Goal: Task Accomplishment & Management: Complete application form

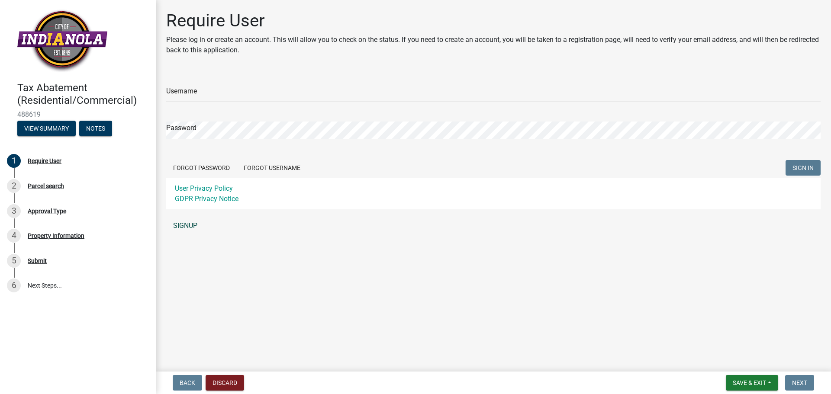
click at [186, 228] on link "SIGNUP" at bounding box center [493, 225] width 654 height 17
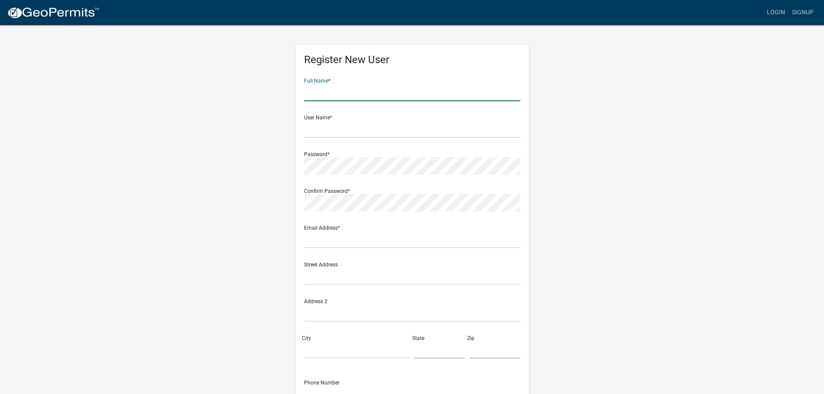
click at [332, 90] on input "text" at bounding box center [412, 92] width 216 height 18
type input "[PERSON_NAME]"
type input "kedittmer"
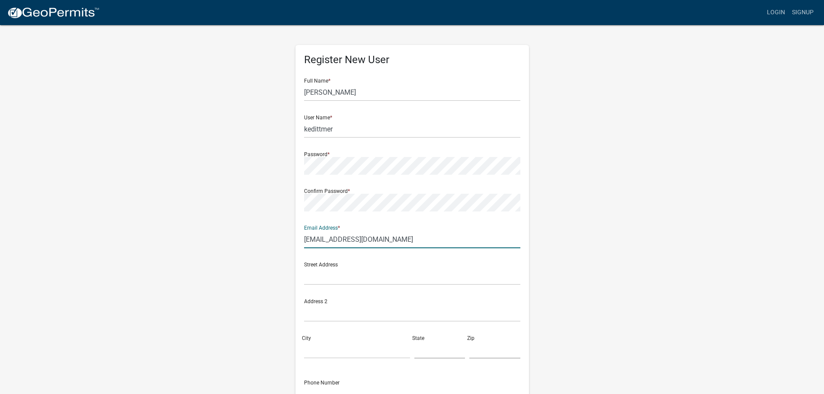
type input "[EMAIL_ADDRESS][DOMAIN_NAME]"
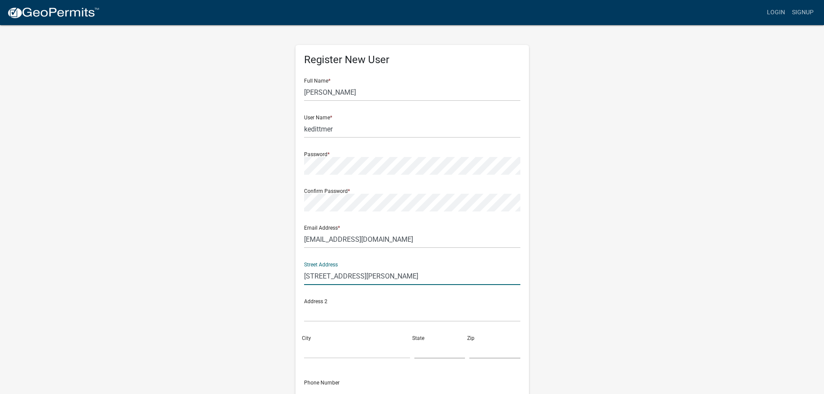
type input "1509 E Girard Ave"
type input "Indianola"
type input "IA"
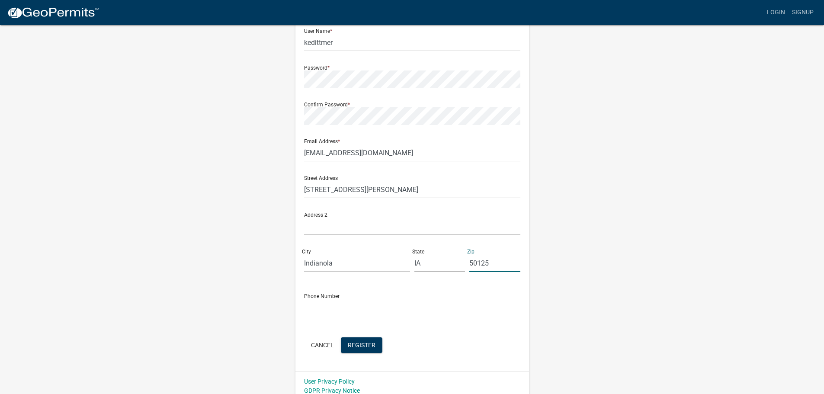
scroll to position [93, 0]
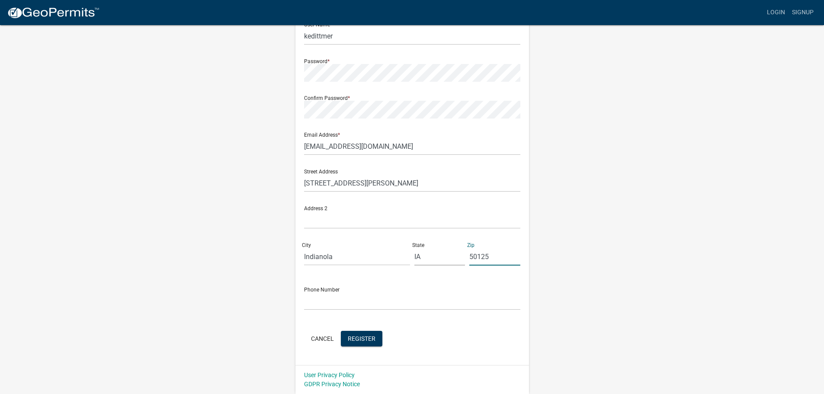
type input "50125"
type input "6412031050"
click at [368, 339] on span "Register" at bounding box center [362, 338] width 28 height 7
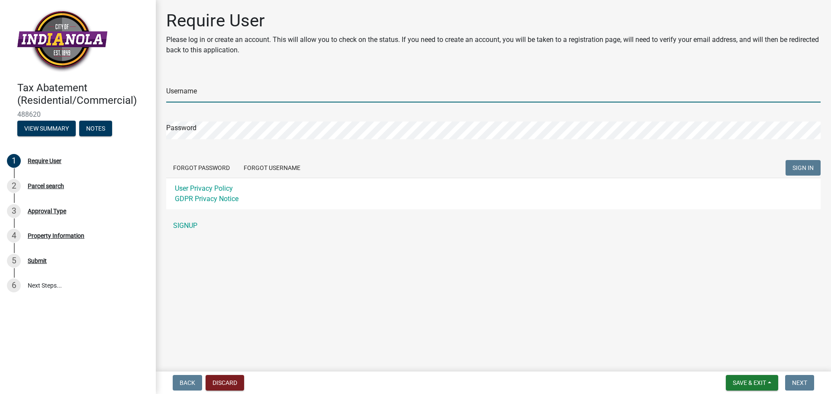
click at [207, 90] on input "Username" at bounding box center [493, 94] width 654 height 18
type input "kedittmer"
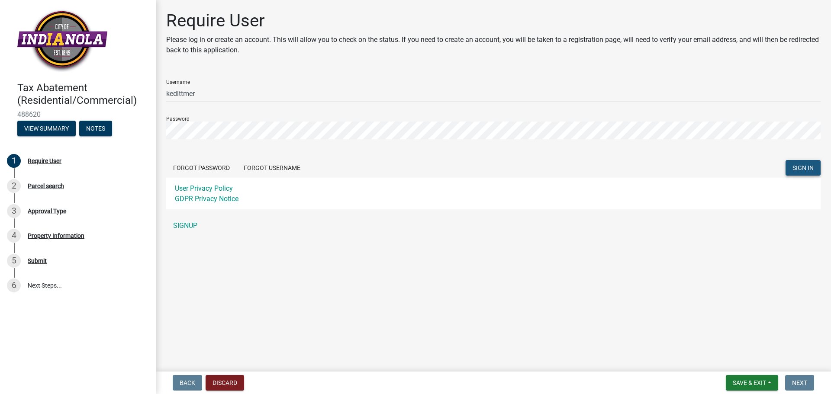
click at [806, 170] on span "SIGN IN" at bounding box center [802, 167] width 21 height 7
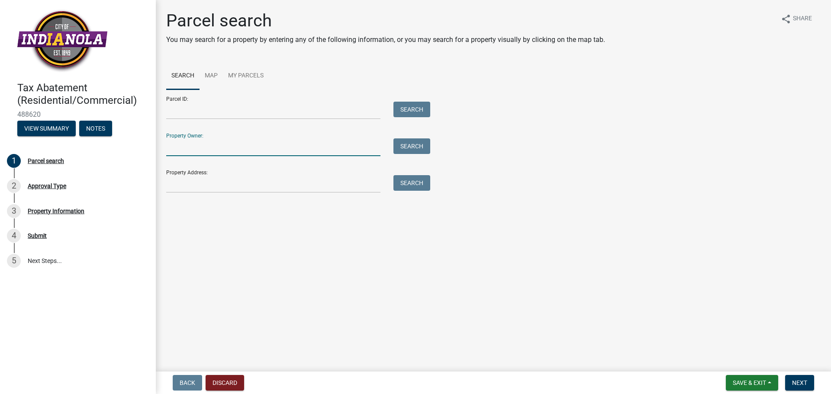
click at [192, 145] on input "Property Owner:" at bounding box center [273, 147] width 214 height 18
type input "[PERSON_NAME]"
click at [411, 150] on button "Search" at bounding box center [411, 146] width 37 height 16
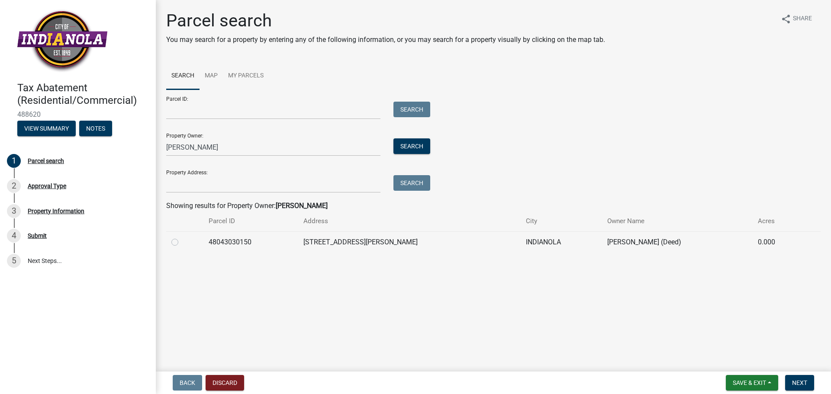
click at [182, 237] on label at bounding box center [182, 237] width 0 height 0
click at [182, 241] on input "radio" at bounding box center [185, 240] width 6 height 6
radio input "true"
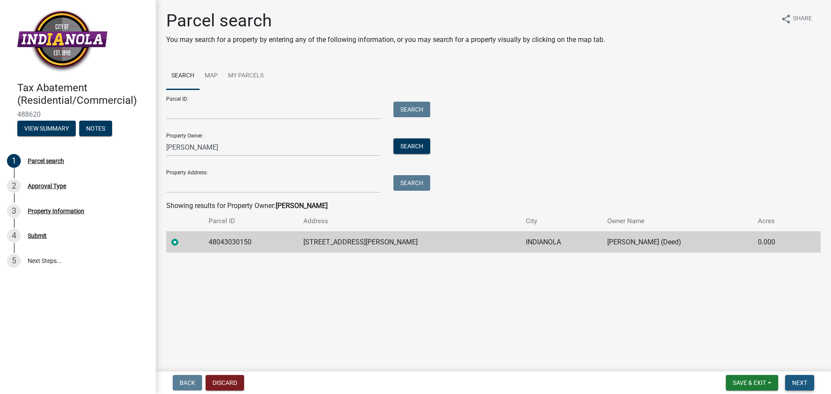
click at [798, 383] on span "Next" at bounding box center [799, 382] width 15 height 7
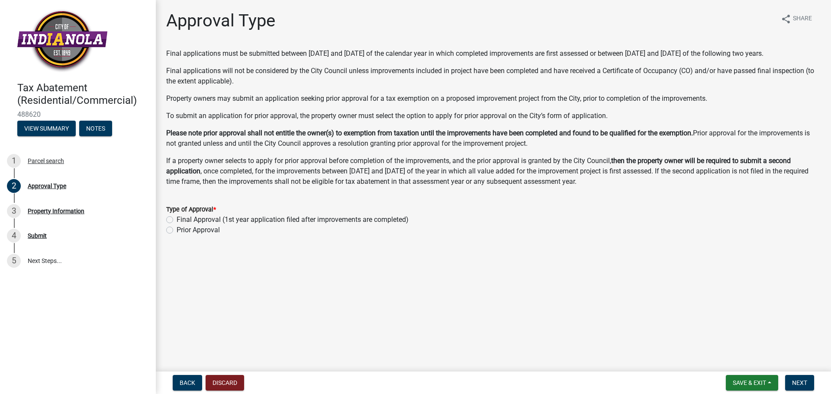
click at [177, 225] on label "Final Approval (1st year application filed after improvements are completed)" at bounding box center [293, 220] width 232 height 10
click at [177, 220] on input "Final Approval (1st year application filed after improvements are completed)" at bounding box center [180, 218] width 6 height 6
radio input "true"
click at [802, 382] on span "Next" at bounding box center [799, 382] width 15 height 7
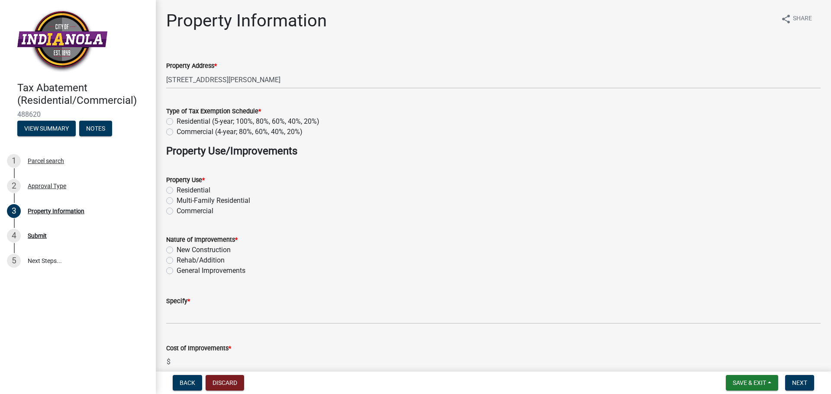
click at [177, 123] on label "Residential (5-year; 100%, 80%, 60%, 40%, 20%)" at bounding box center [248, 121] width 143 height 10
click at [177, 122] on input "Residential (5-year; 100%, 80%, 60%, 40%, 20%)" at bounding box center [180, 119] width 6 height 6
radio input "true"
click at [177, 190] on label "Residential" at bounding box center [194, 190] width 34 height 10
click at [177, 190] on input "Residential" at bounding box center [180, 188] width 6 height 6
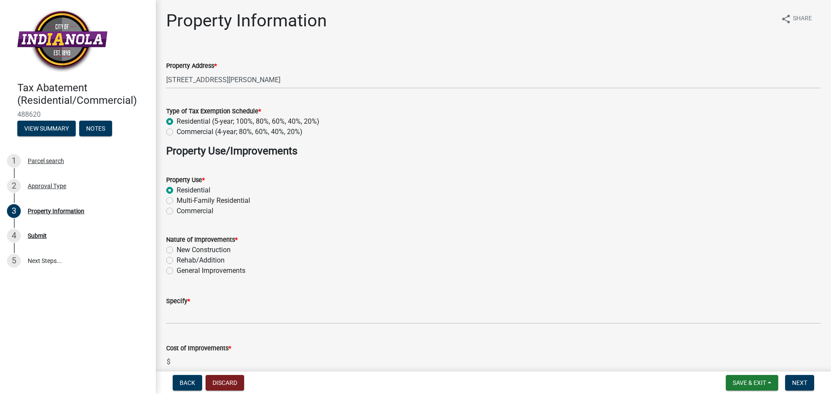
radio input "true"
click at [177, 250] on label "New Construction" at bounding box center [204, 250] width 54 height 10
click at [177, 250] on input "New Construction" at bounding box center [180, 248] width 6 height 6
radio input "true"
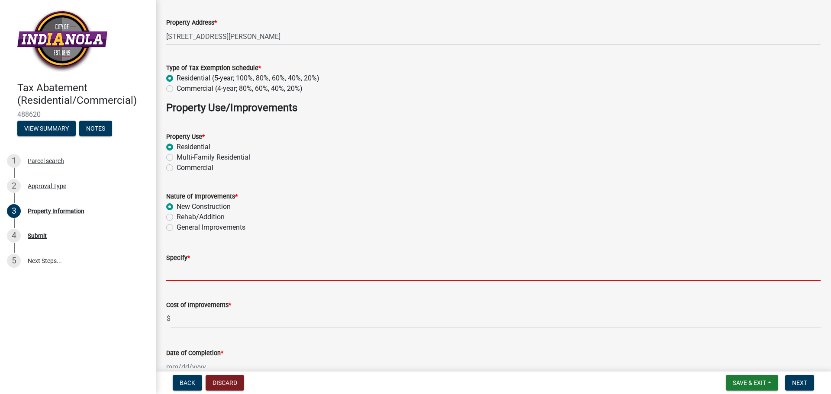
click at [177, 272] on input "Specify *" at bounding box center [493, 272] width 654 height 18
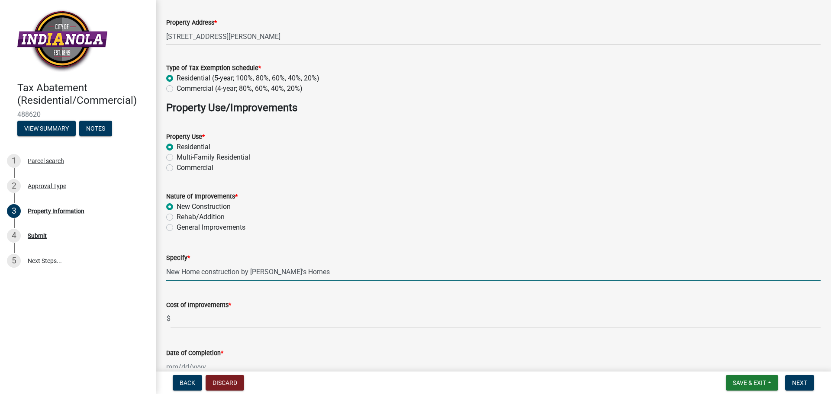
type input "New Home construction by [PERSON_NAME]'s Homes"
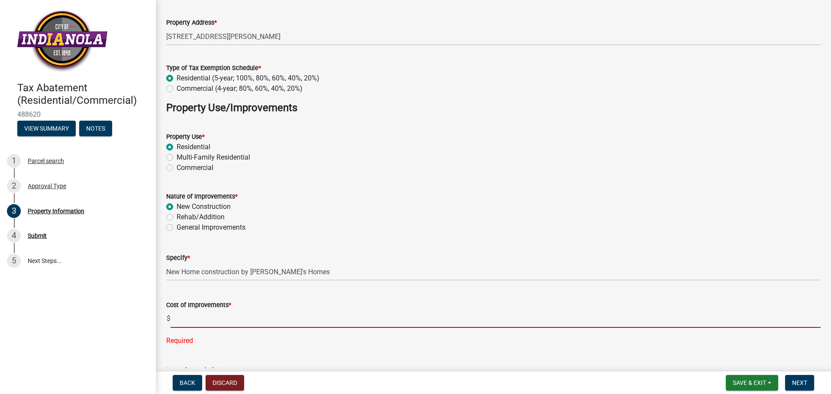
click at [195, 318] on input "text" at bounding box center [495, 319] width 650 height 18
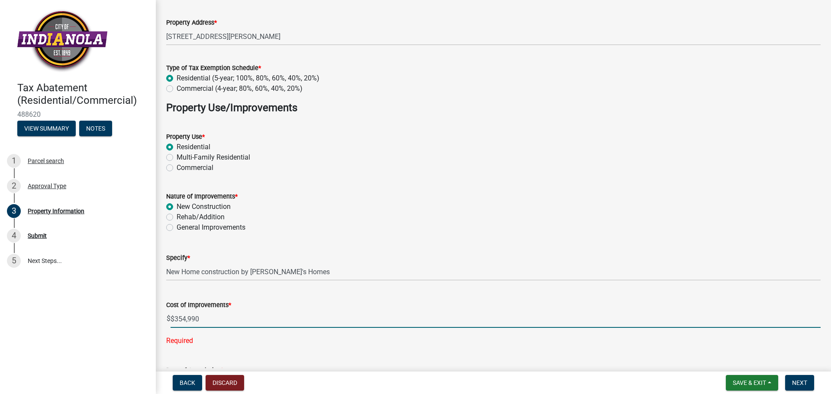
drag, startPoint x: 172, startPoint y: 316, endPoint x: 203, endPoint y: 316, distance: 31.1
click at [173, 316] on input "$354,990" at bounding box center [495, 319] width 650 height 18
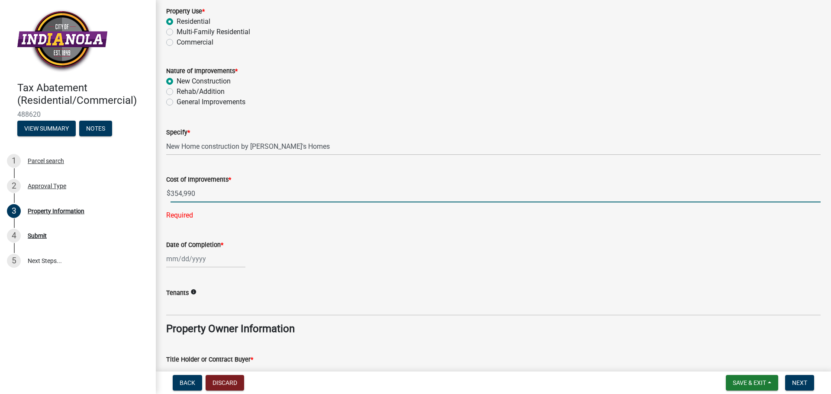
scroll to position [173, 0]
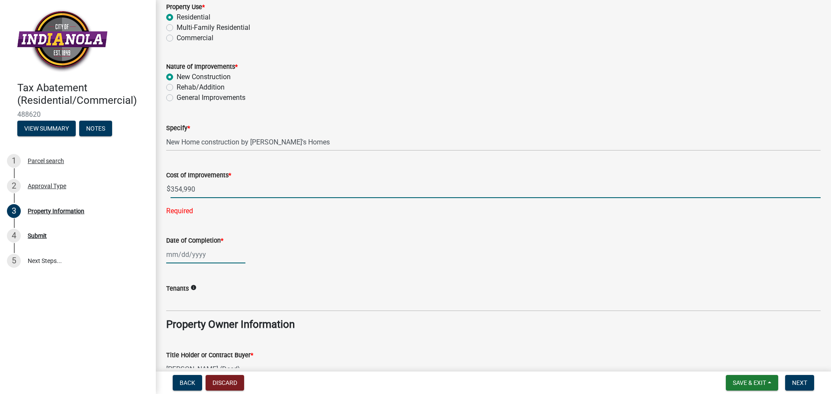
click at [172, 254] on div at bounding box center [205, 255] width 79 height 18
type input "354990"
select select "10"
select select "2025"
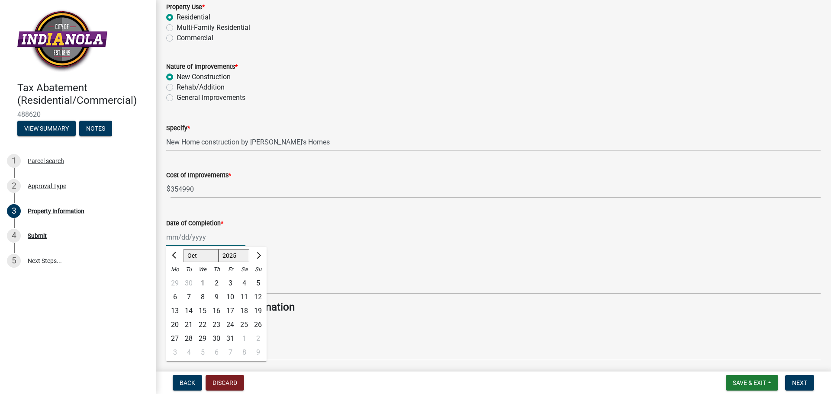
click at [196, 255] on select "Jan Feb Mar Apr May Jun [DATE] Aug Sep Oct Nov Dec" at bounding box center [200, 255] width 35 height 13
select select "12"
click at [183, 249] on select "Jan Feb Mar Apr May Jun [DATE] Aug Sep Oct Nov Dec" at bounding box center [200, 255] width 35 height 13
drag, startPoint x: 234, startPoint y: 254, endPoint x: 241, endPoint y: 254, distance: 6.9
click at [234, 254] on select "1525 1526 1527 1528 1529 1530 1531 1532 1533 1534 1535 1536 1537 1538 1539 1540…" at bounding box center [233, 255] width 31 height 13
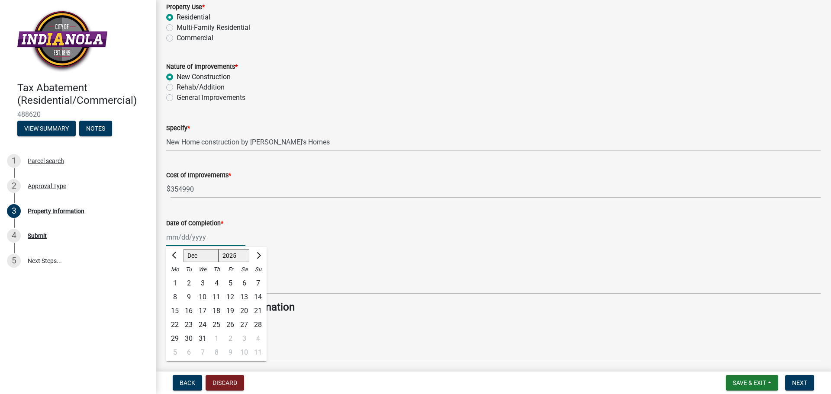
select select "2024"
click at [218, 249] on select "1525 1526 1527 1528 1529 1530 1531 1532 1533 1534 1535 1536 1537 1538 1539 1540…" at bounding box center [233, 255] width 31 height 13
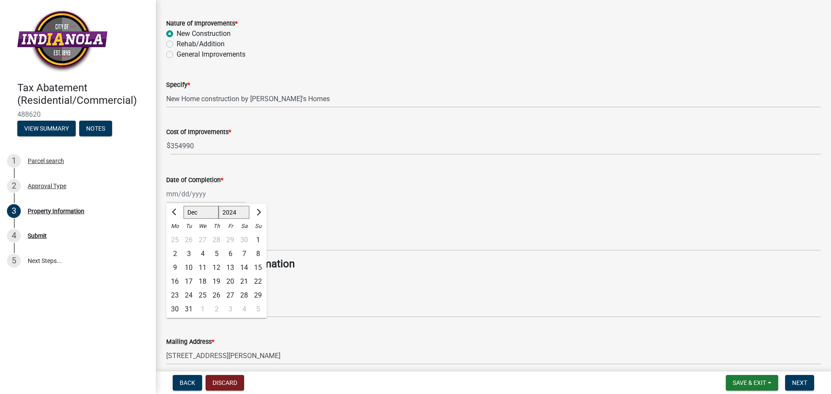
click at [310, 181] on div "Date of Completion *" at bounding box center [493, 180] width 654 height 10
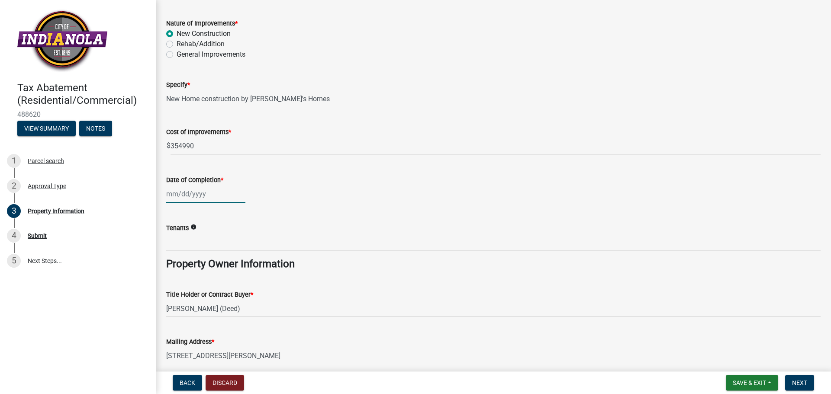
click at [170, 196] on div at bounding box center [205, 194] width 79 height 18
select select "10"
select select "2025"
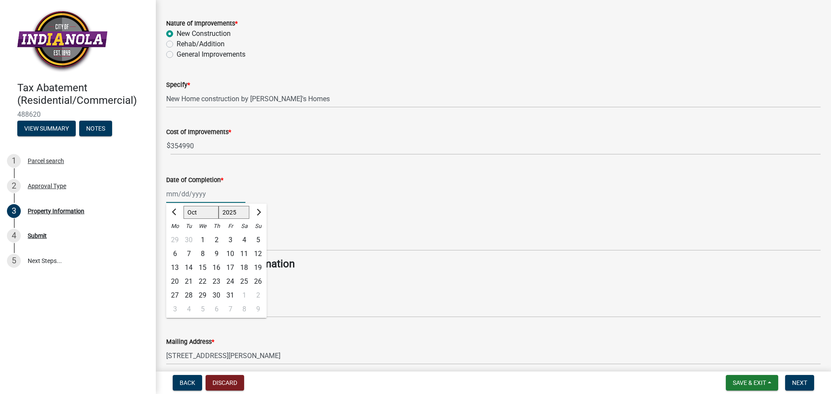
click at [203, 212] on select "Jan Feb Mar Apr May Jun [DATE] Aug Sep Oct Nov Dec" at bounding box center [200, 212] width 35 height 13
select select "12"
click at [183, 206] on select "Jan Feb Mar Apr May Jun [DATE] Aug Sep Oct Nov Dec" at bounding box center [200, 212] width 35 height 13
click at [239, 212] on select "1525 1526 1527 1528 1529 1530 1531 1532 1533 1534 1535 1536 1537 1538 1539 1540…" at bounding box center [233, 212] width 31 height 13
select select "2024"
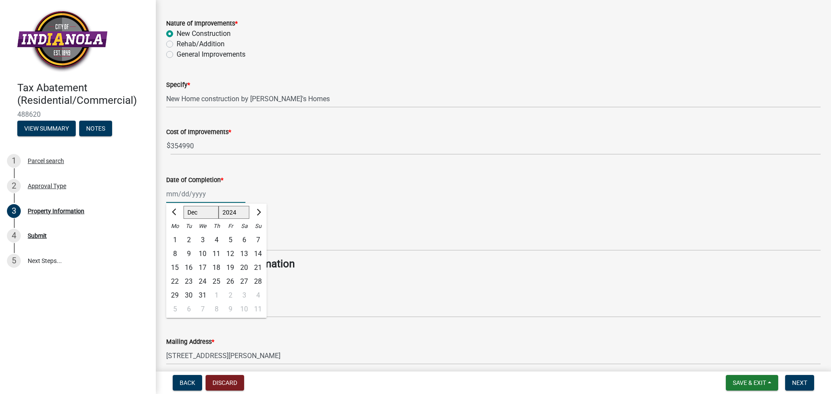
click at [218, 206] on select "1525 1526 1527 1528 1529 1530 1531 1532 1533 1534 1535 1536 1537 1538 1539 1540…" at bounding box center [233, 212] width 31 height 13
click at [239, 279] on div "21" at bounding box center [244, 282] width 14 height 14
type input "[DATE]"
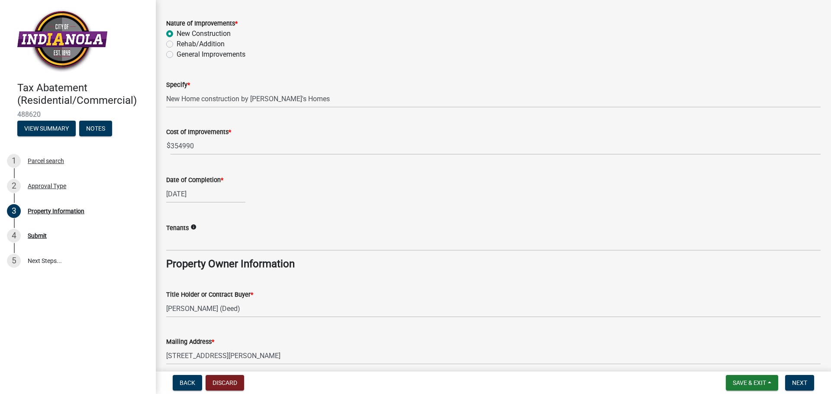
scroll to position [260, 0]
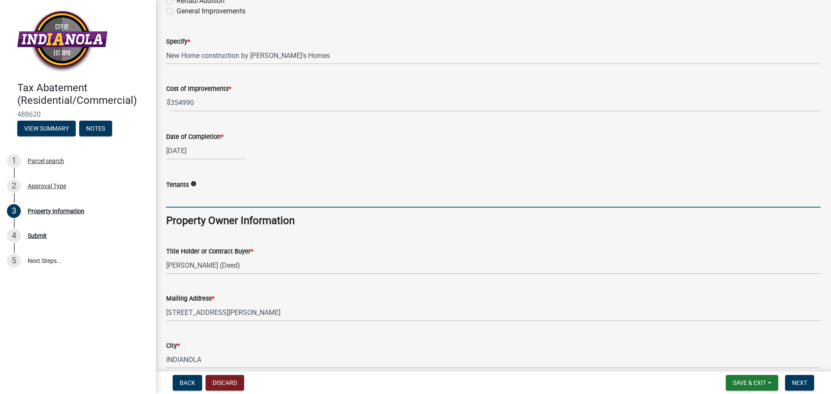
click at [187, 198] on input "Tenants" at bounding box center [493, 199] width 654 height 18
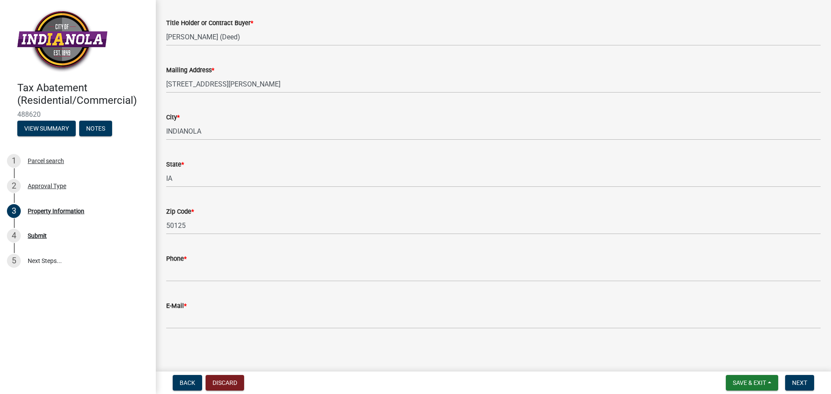
scroll to position [489, 0]
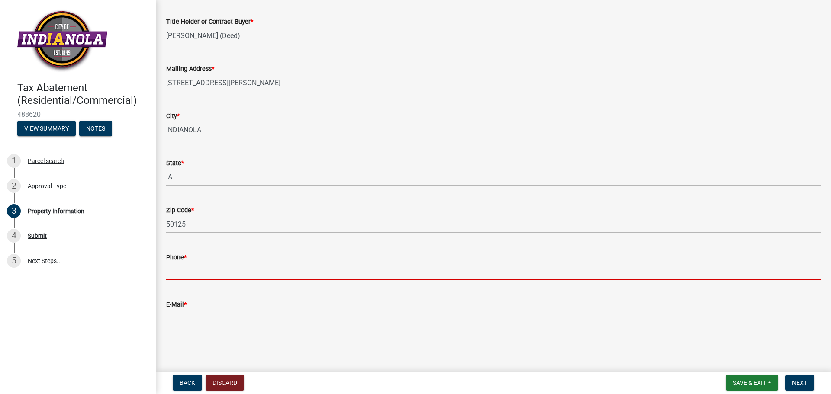
click at [183, 273] on input "Phone *" at bounding box center [493, 272] width 654 height 18
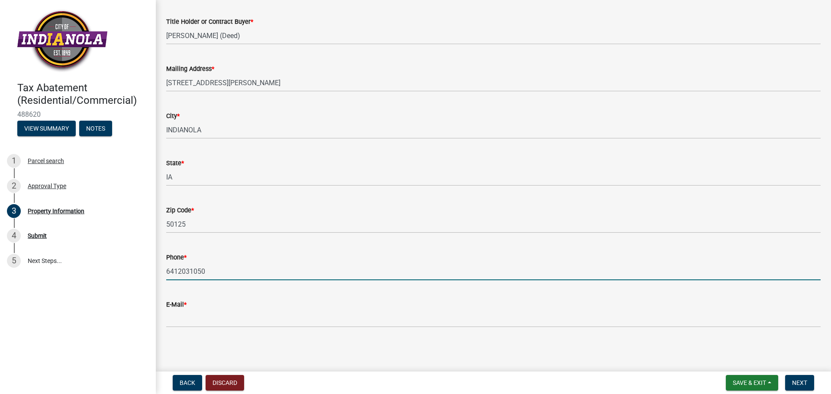
type input "6412031050"
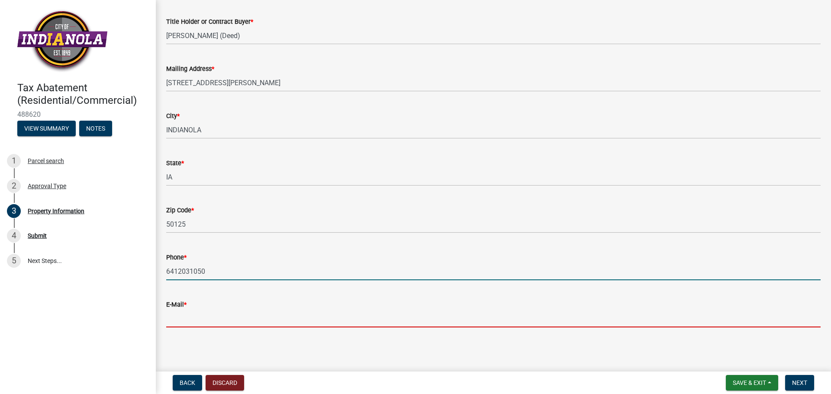
click at [174, 318] on input "E-Mail *" at bounding box center [493, 319] width 654 height 18
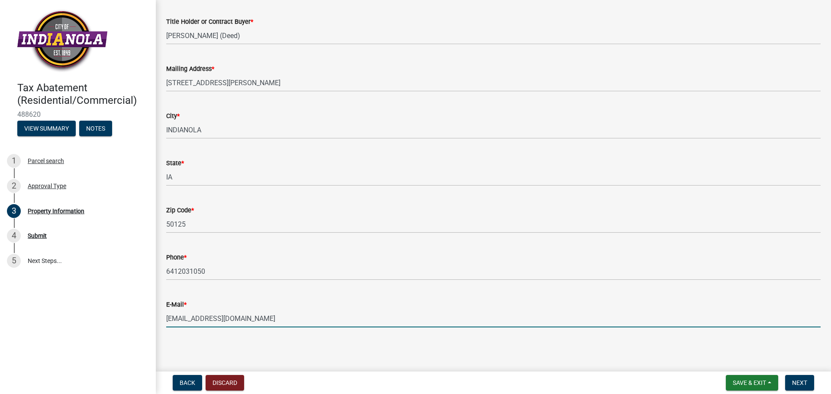
type input "[EMAIL_ADDRESS][DOMAIN_NAME]"
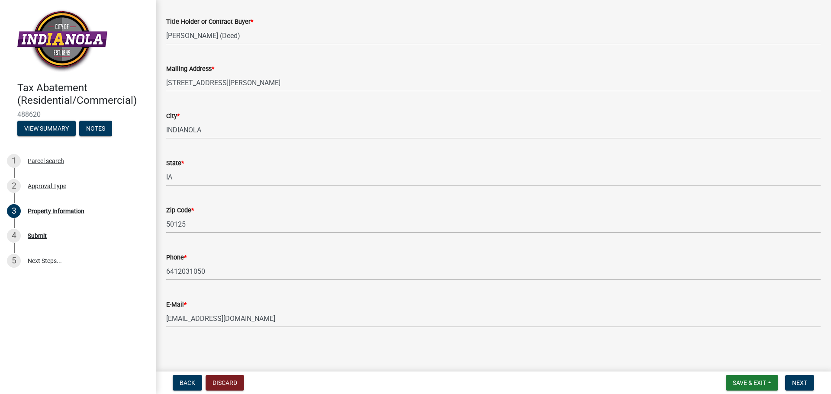
click at [578, 369] on div "Tax Abatement (Residential/Commercial) 488620 View Summary Notes 1 Parcel searc…" at bounding box center [415, 197] width 831 height 394
click at [802, 382] on span "Next" at bounding box center [799, 382] width 15 height 7
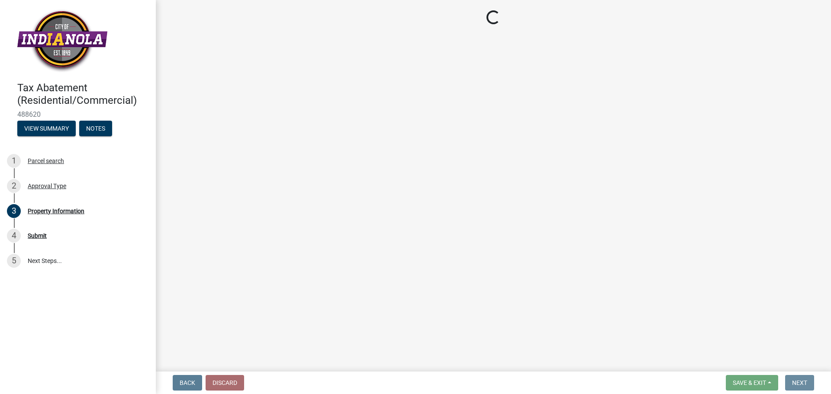
scroll to position [0, 0]
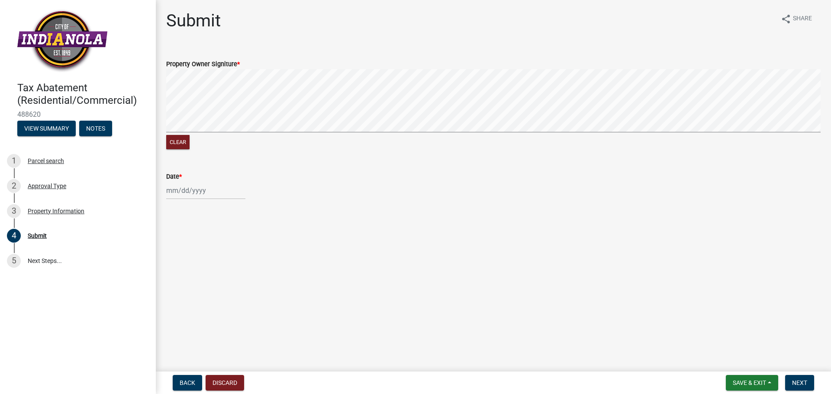
click at [437, 68] on div "Property Owner Signiture *" at bounding box center [493, 64] width 654 height 10
click at [192, 195] on div at bounding box center [205, 191] width 79 height 18
select select "10"
select select "2025"
click at [202, 208] on select "Jan Feb Mar Apr May Jun [DATE] Aug Sep Oct Nov Dec" at bounding box center [200, 208] width 35 height 13
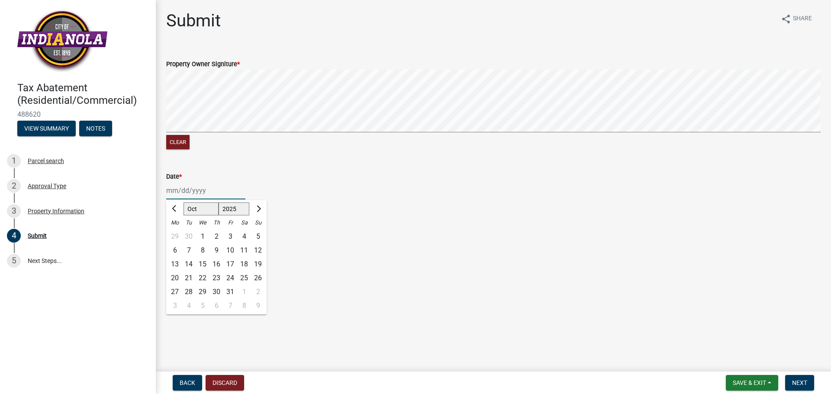
click at [183, 202] on select "Jan Feb Mar Apr May Jun [DATE] Aug Sep Oct Nov Dec" at bounding box center [200, 208] width 35 height 13
click at [188, 249] on div "7" at bounding box center [189, 251] width 14 height 14
type input "[DATE]"
click at [797, 384] on span "Next" at bounding box center [799, 382] width 15 height 7
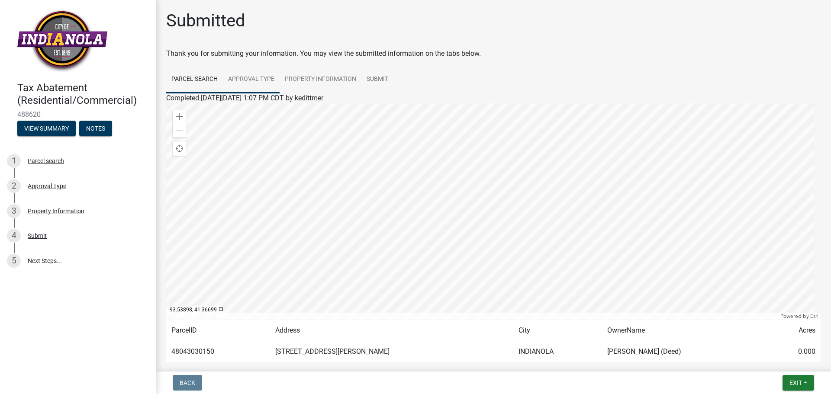
click at [261, 76] on link "Approval Type" at bounding box center [251, 80] width 57 height 28
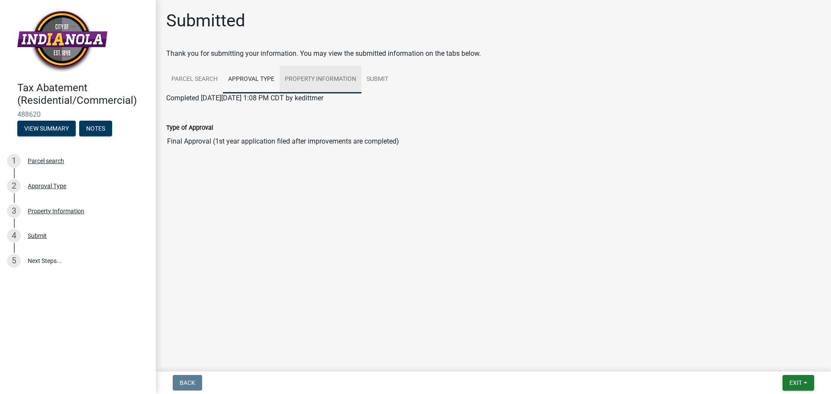
click at [318, 80] on link "Property Information" at bounding box center [320, 80] width 82 height 28
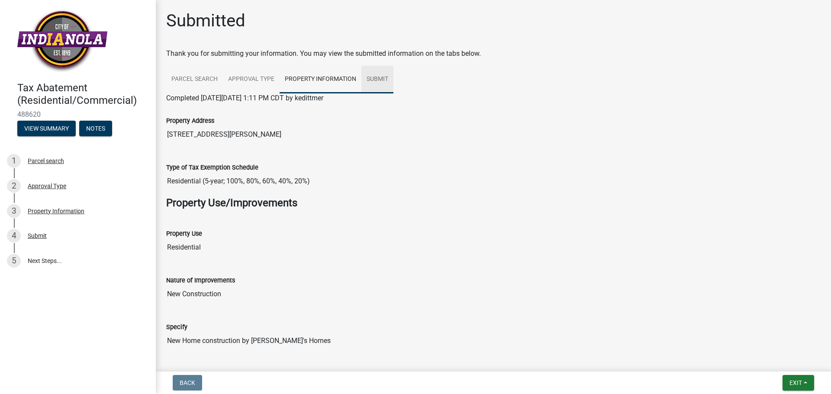
click at [377, 78] on link "Submit" at bounding box center [377, 80] width 32 height 28
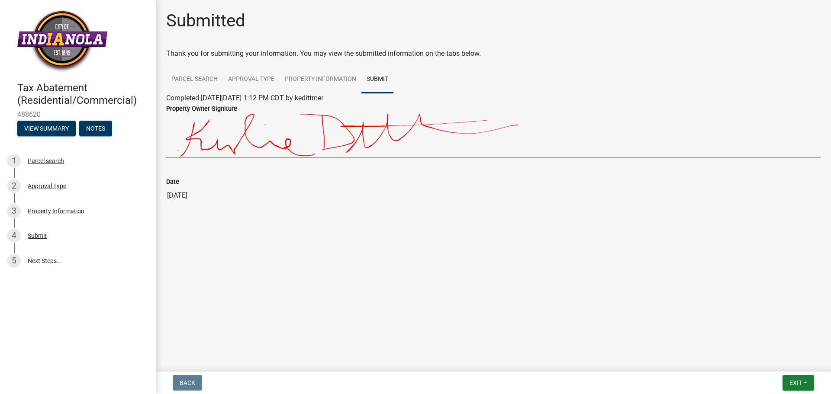
click at [182, 198] on input "[DATE]" at bounding box center [493, 195] width 654 height 17
click at [181, 193] on input "[DATE]" at bounding box center [493, 195] width 654 height 17
click at [51, 263] on link "5 Next Steps..." at bounding box center [78, 260] width 156 height 25
click at [293, 195] on input "[DATE]" at bounding box center [493, 195] width 654 height 17
click at [100, 128] on button "Notes" at bounding box center [95, 129] width 33 height 16
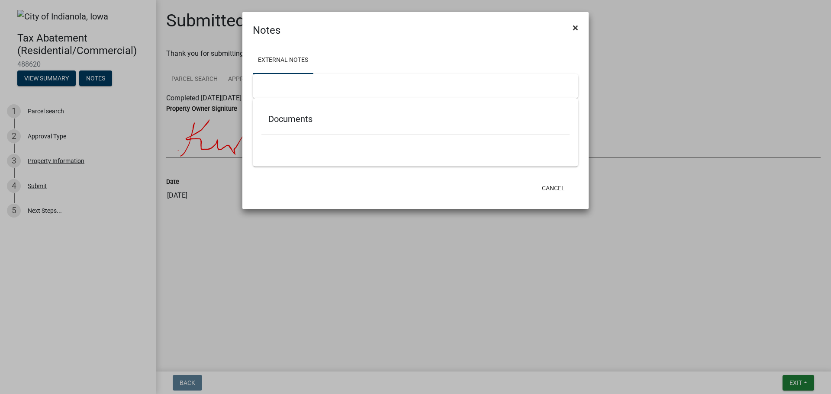
click at [575, 27] on span "×" at bounding box center [575, 28] width 6 height 12
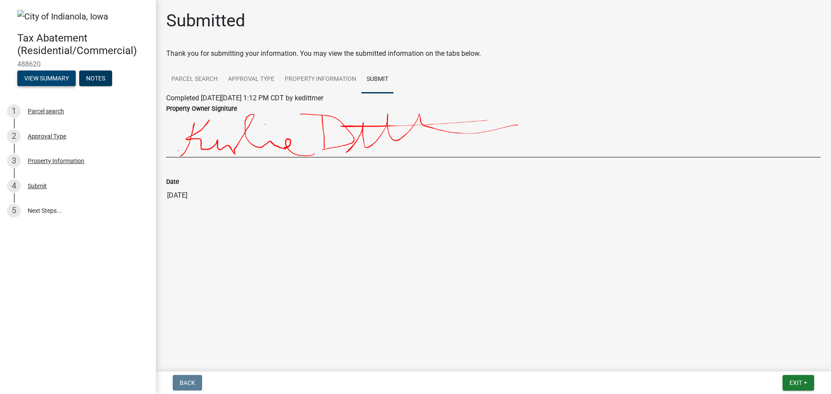
click at [51, 78] on button "View Summary" at bounding box center [46, 79] width 58 height 16
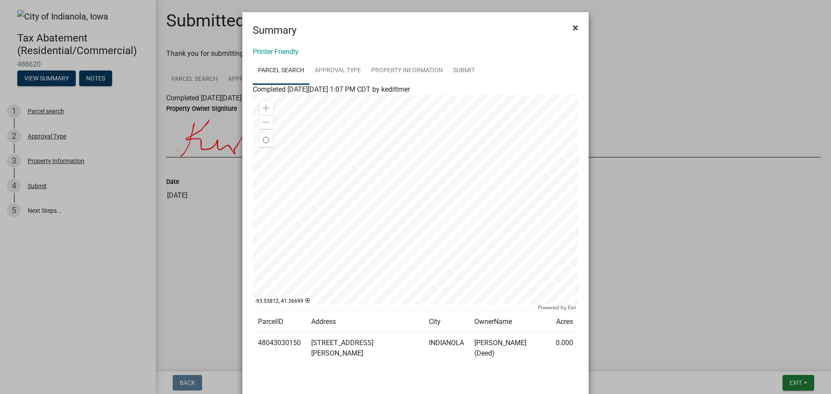
click at [572, 27] on span "×" at bounding box center [575, 28] width 6 height 12
